Goal: Find specific page/section: Find specific page/section

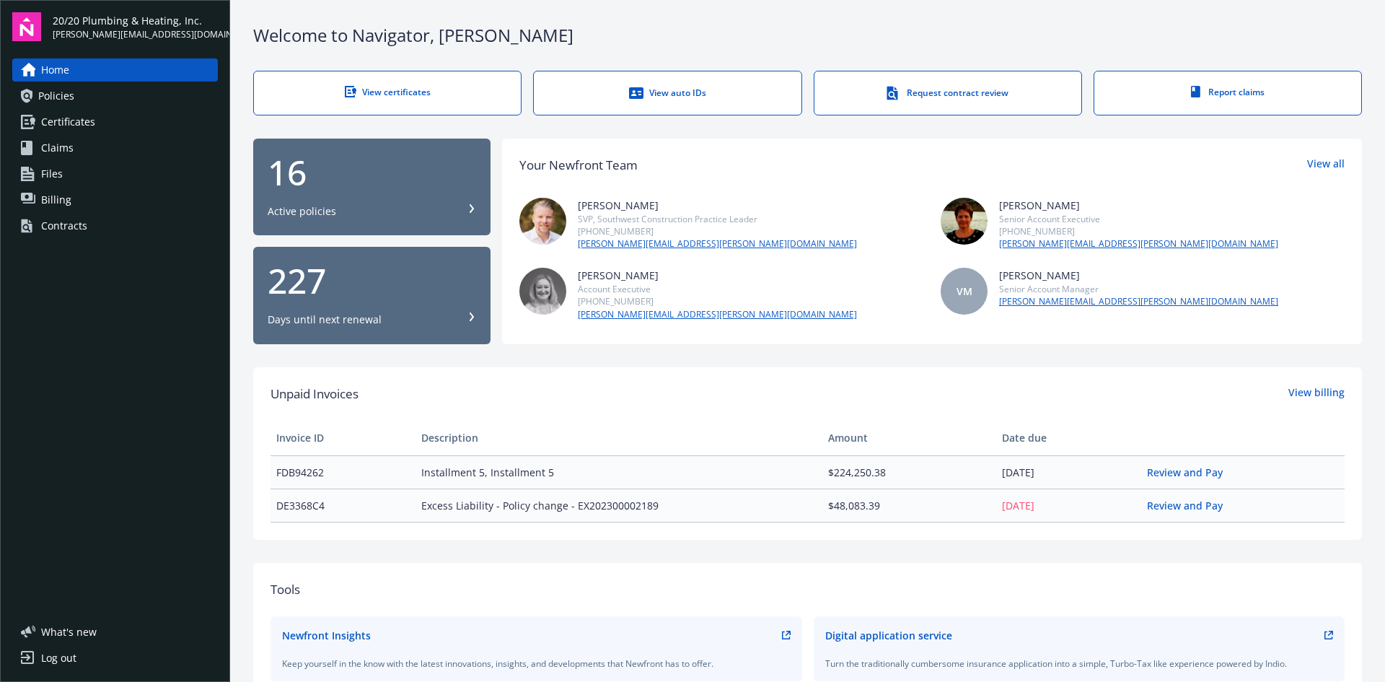
click at [366, 89] on div "View certificates" at bounding box center [387, 92] width 209 height 12
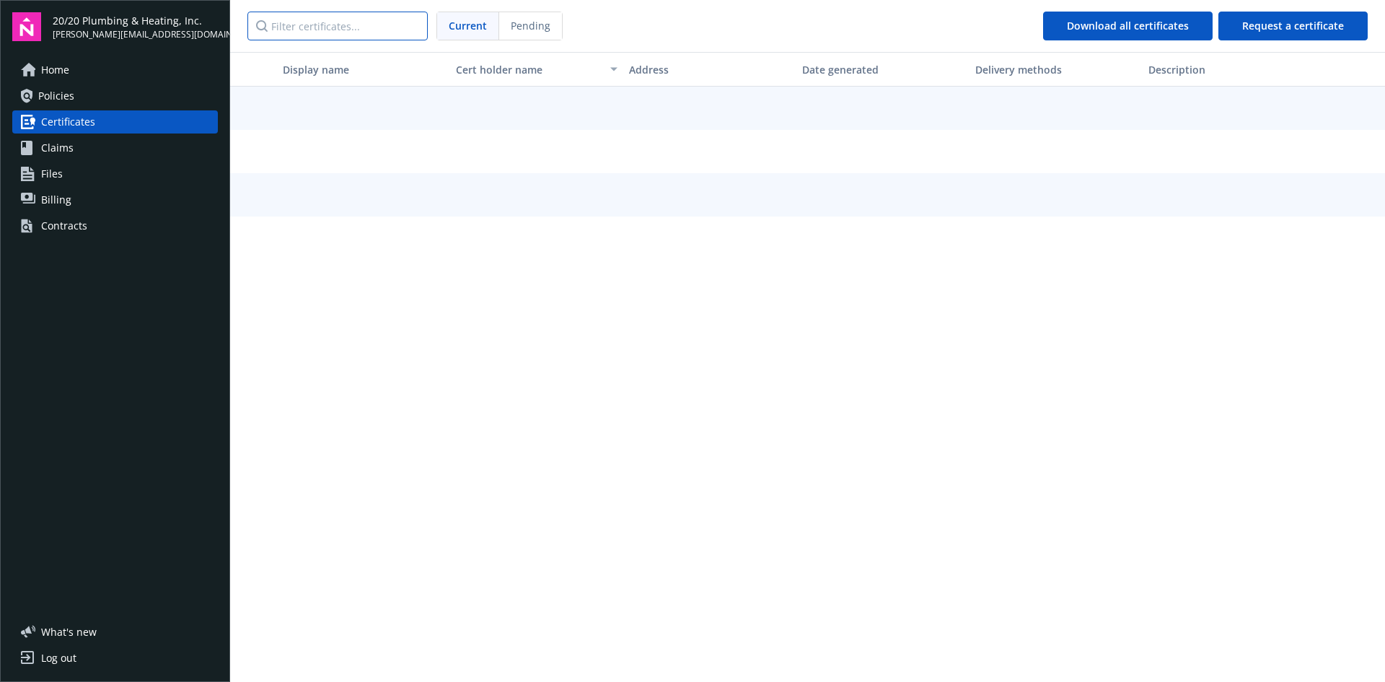
click at [395, 22] on input "Filter certificates..." at bounding box center [337, 26] width 180 height 29
type input "[PERSON_NAME]"
